Goal: Transaction & Acquisition: Purchase product/service

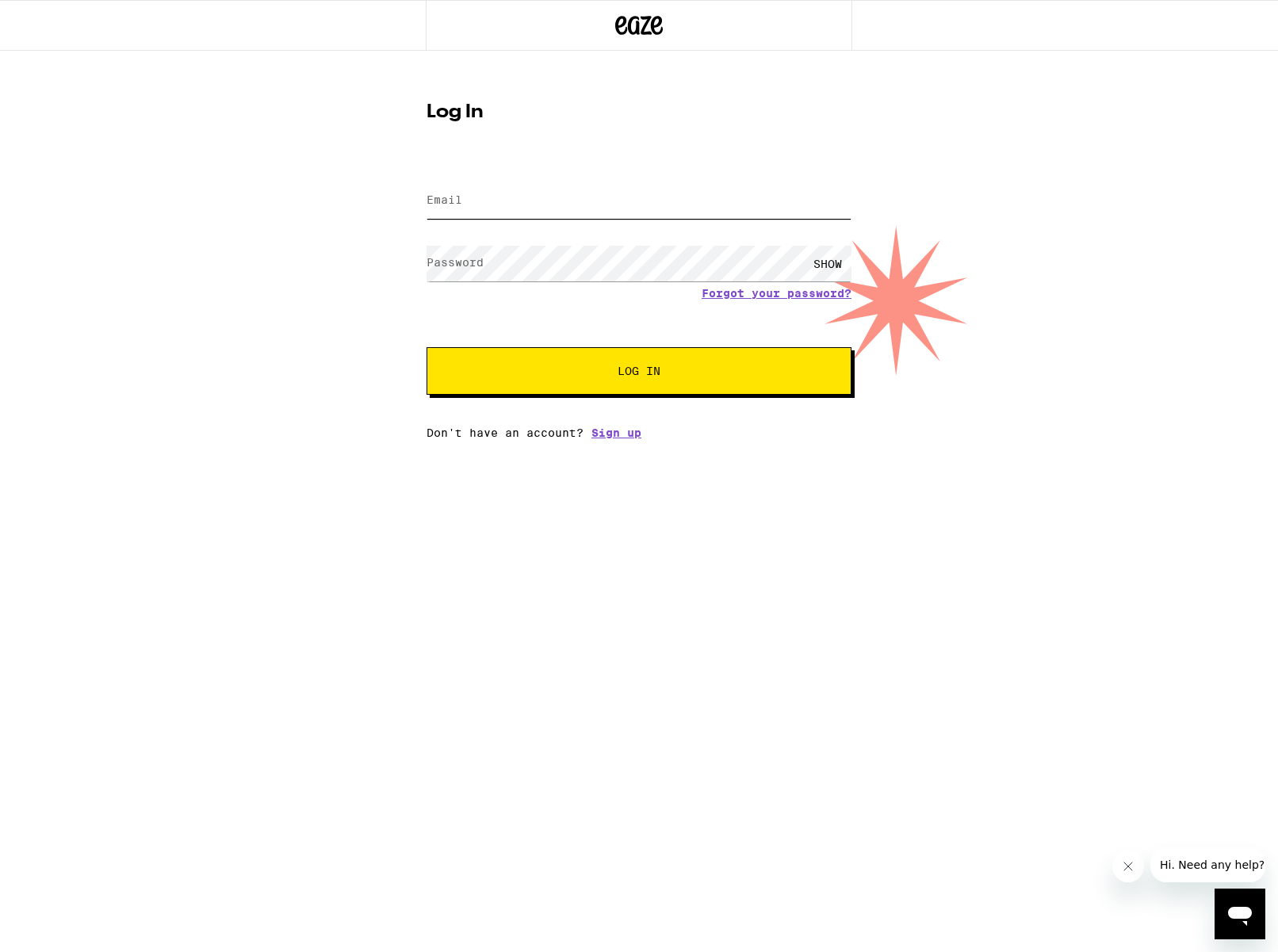
type input "[EMAIL_ADDRESS][DOMAIN_NAME]"
click at [640, 382] on button "Log In" at bounding box center [639, 370] width 425 height 47
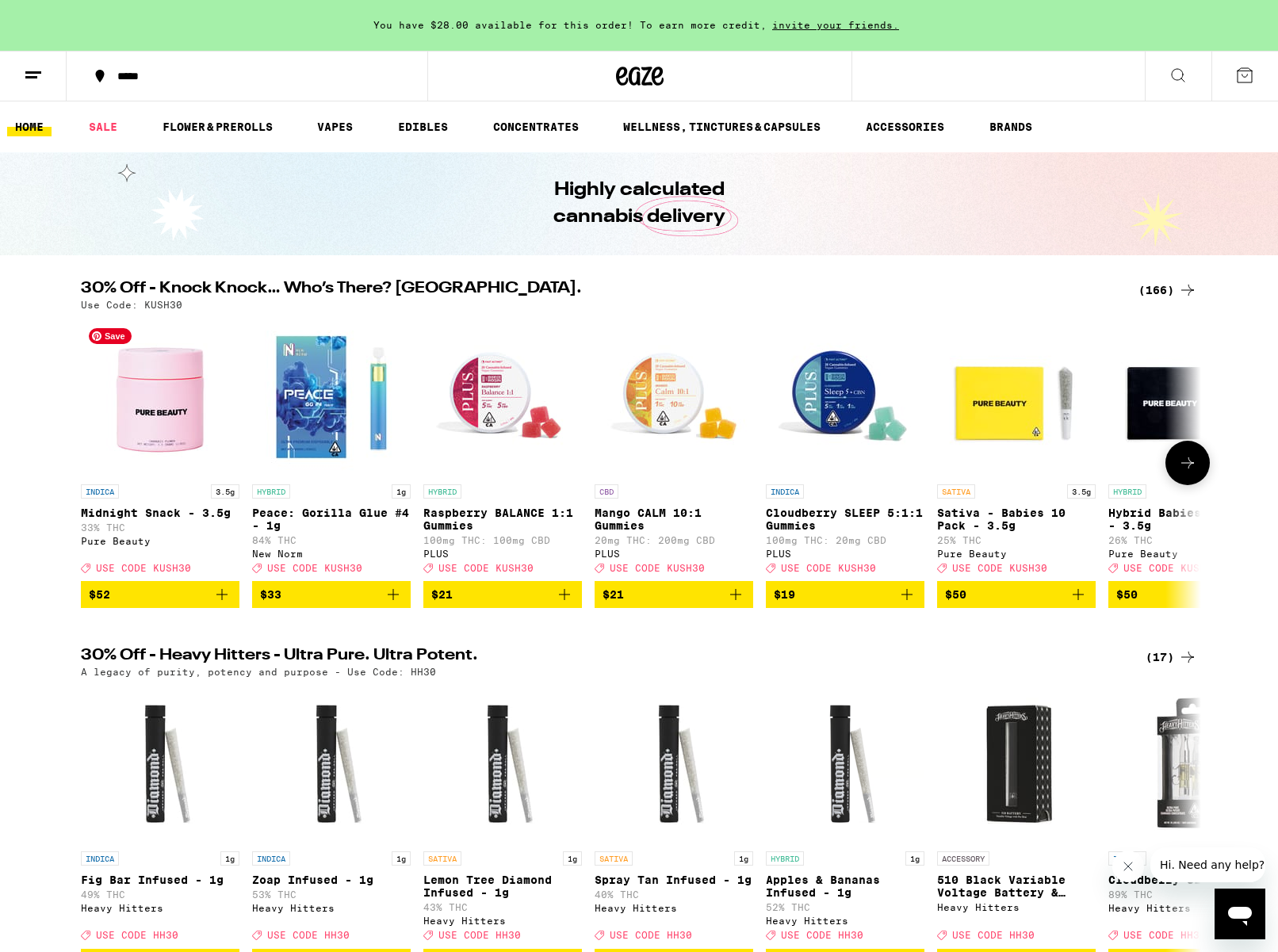
click at [148, 413] on img "Open page for Midnight Snack - 3.5g from Pure Beauty" at bounding box center [160, 397] width 159 height 159
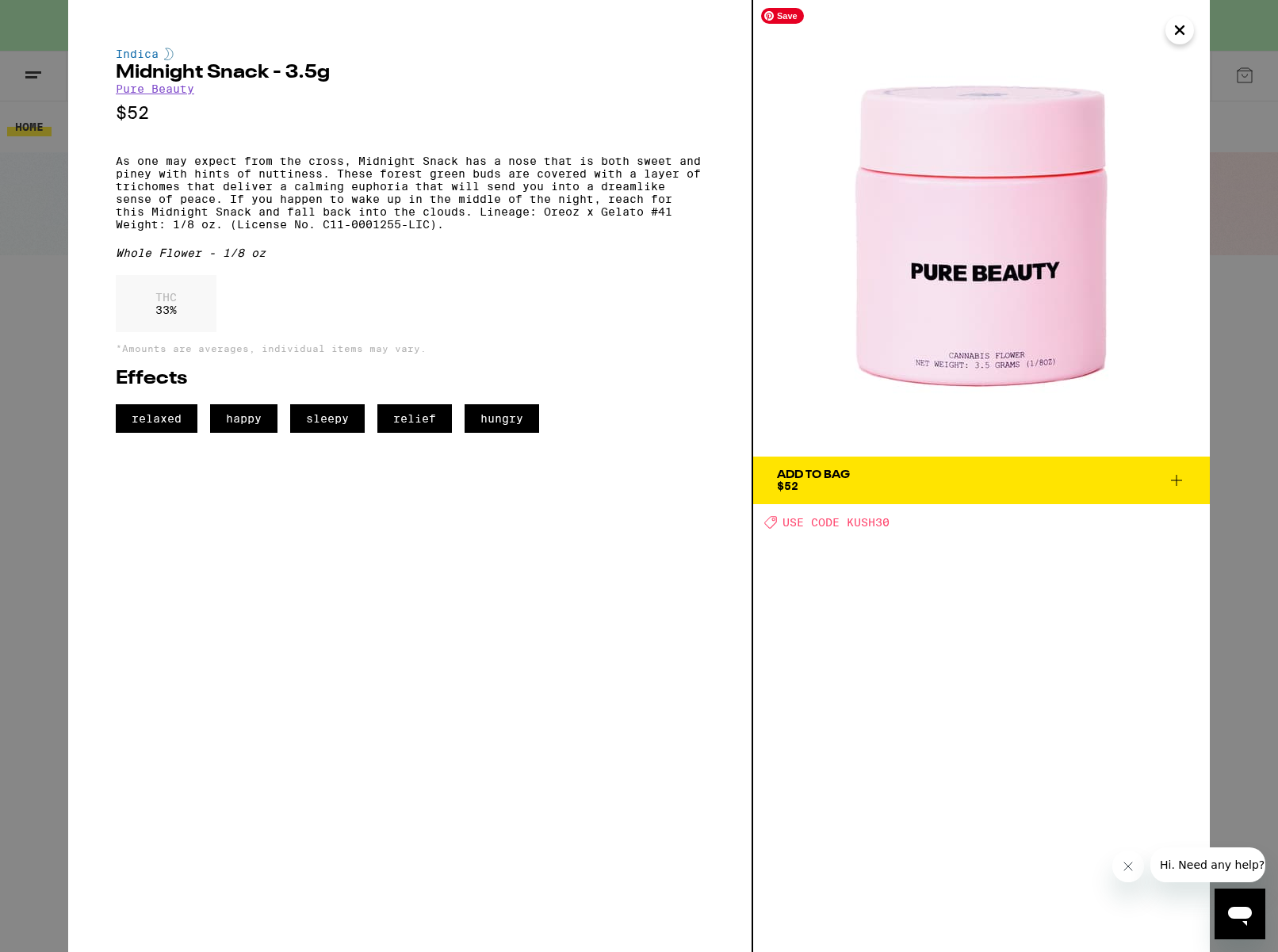
click at [945, 295] on img at bounding box center [981, 228] width 457 height 457
click at [1179, 30] on icon "Close" at bounding box center [1178, 29] width 8 height 8
